Goal: Navigation & Orientation: Go to known website

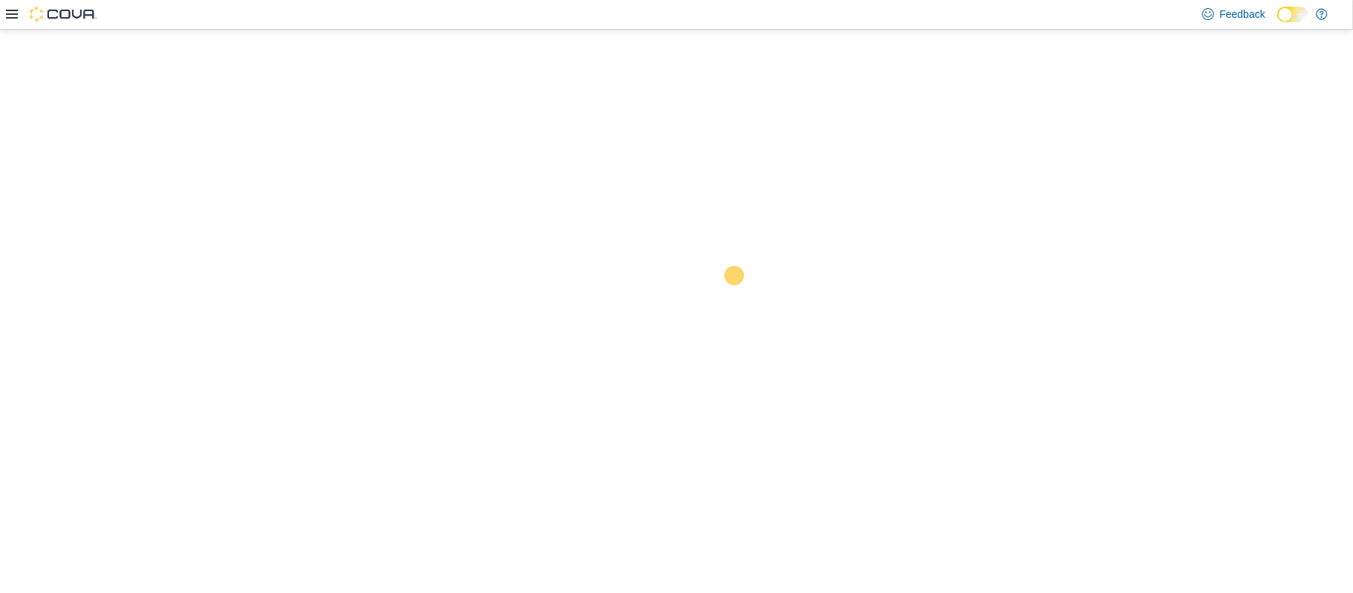
click at [479, 242] on div at bounding box center [676, 311] width 1353 height 563
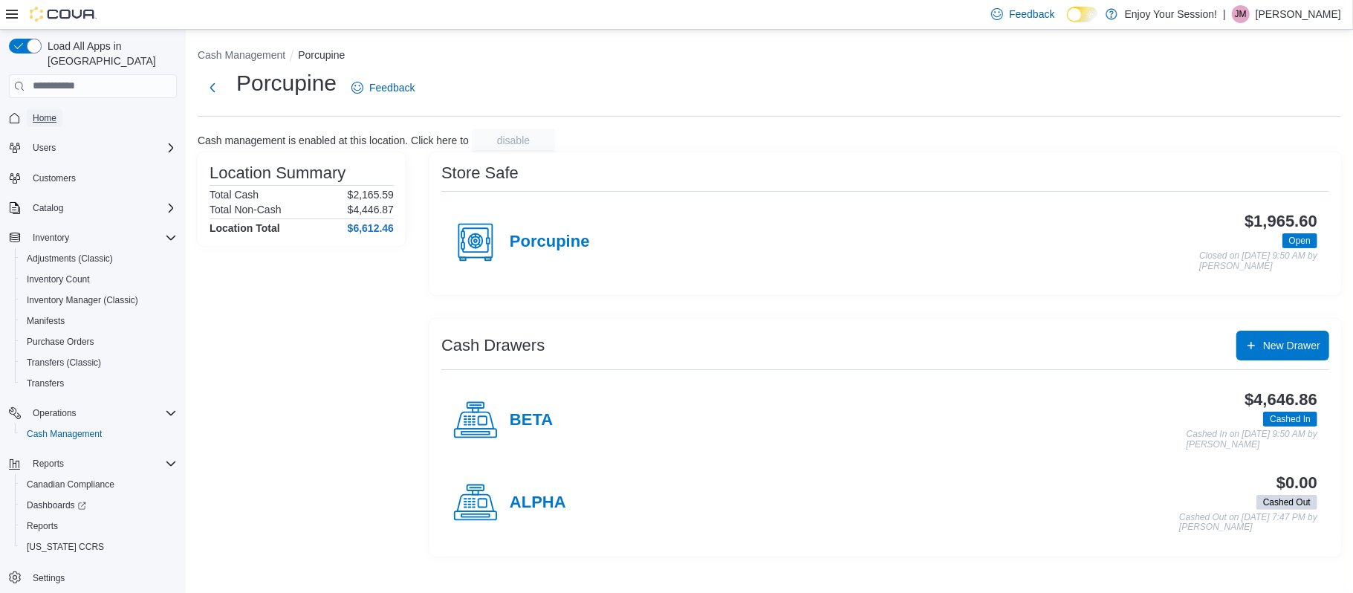
click at [30, 111] on link "Home" at bounding box center [45, 118] width 36 height 18
